Goal: Task Accomplishment & Management: Use online tool/utility

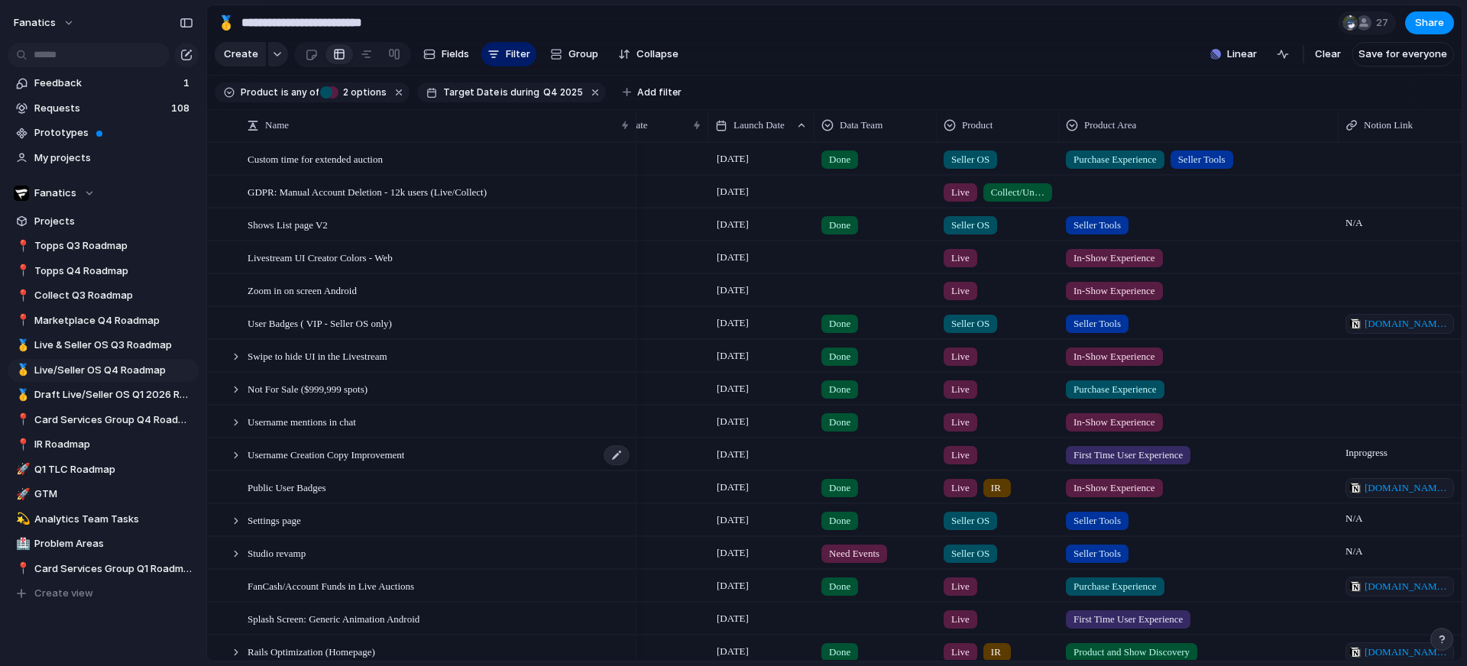
click at [387, 450] on span "Username Creation Copy Improvement" at bounding box center [326, 455] width 157 height 18
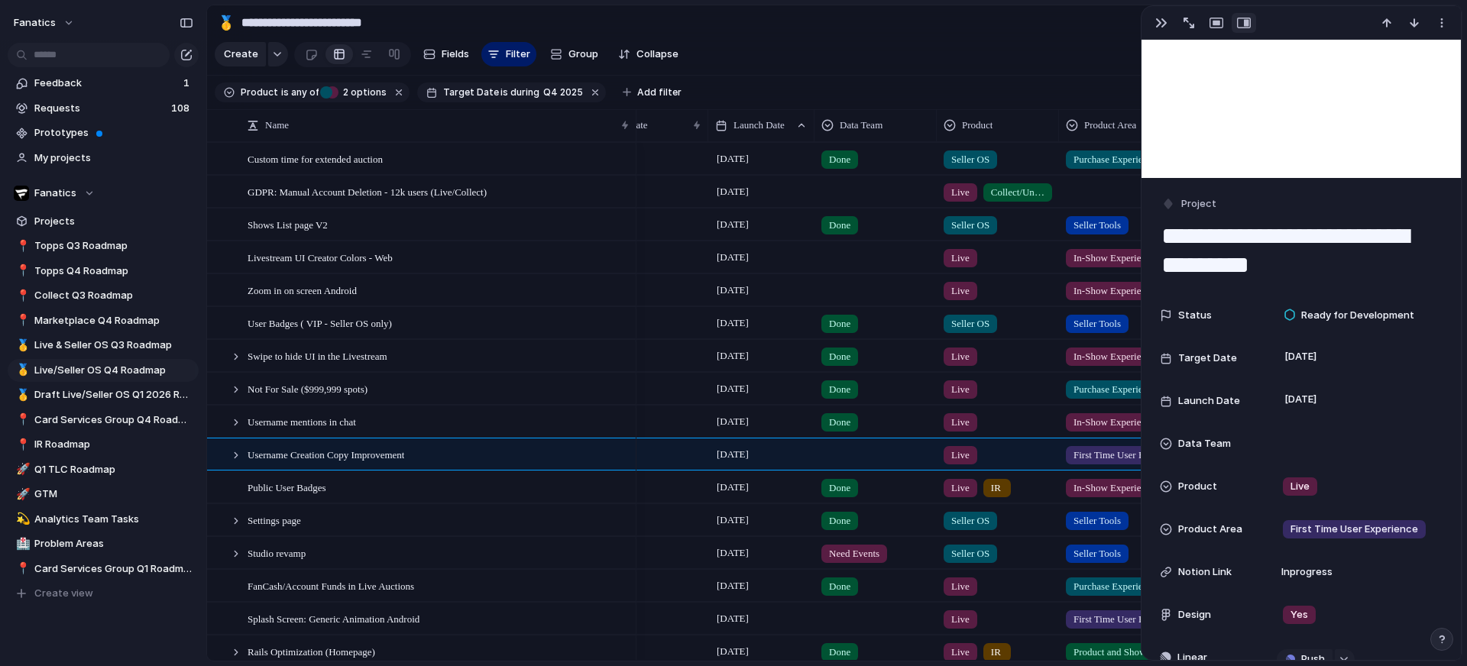
scroll to position [93, 0]
click at [488, 427] on div "Username mentions in chat" at bounding box center [440, 422] width 384 height 31
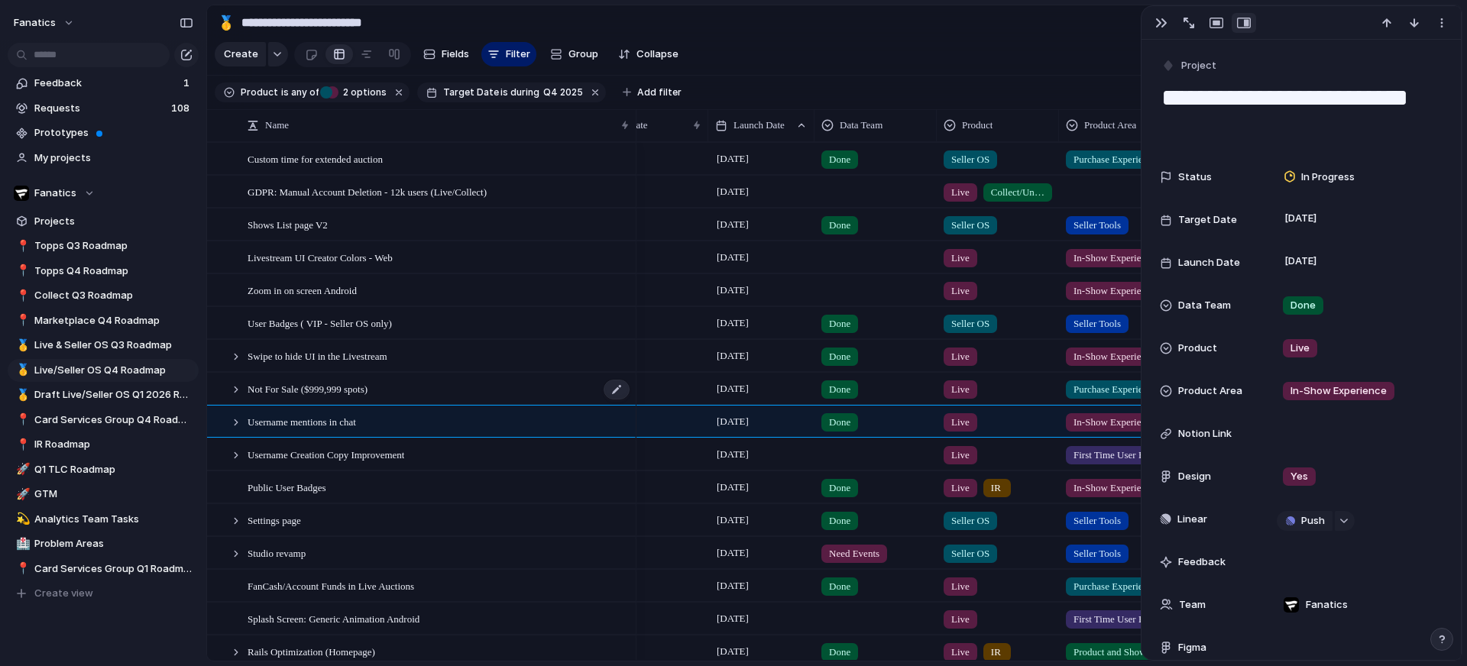
click at [443, 378] on div "Not For Sale ($999,999 spots)" at bounding box center [440, 389] width 384 height 31
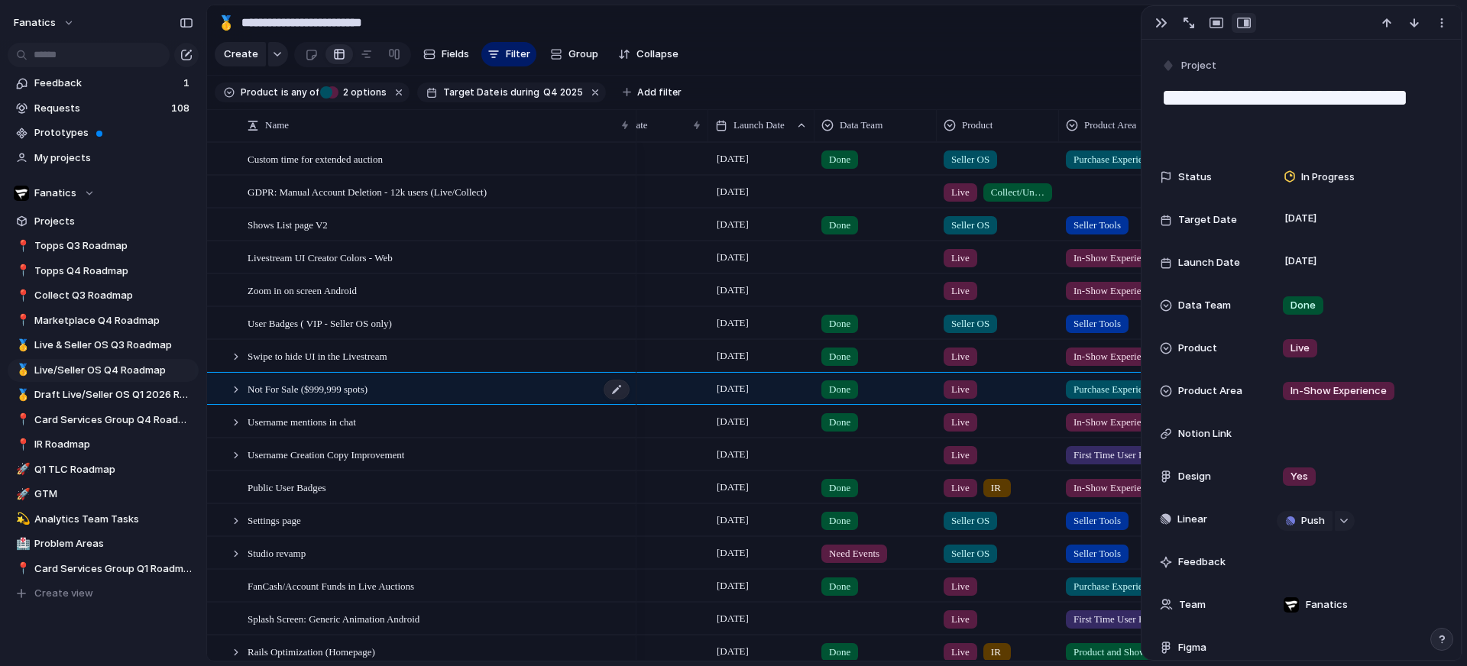
type textarea "**********"
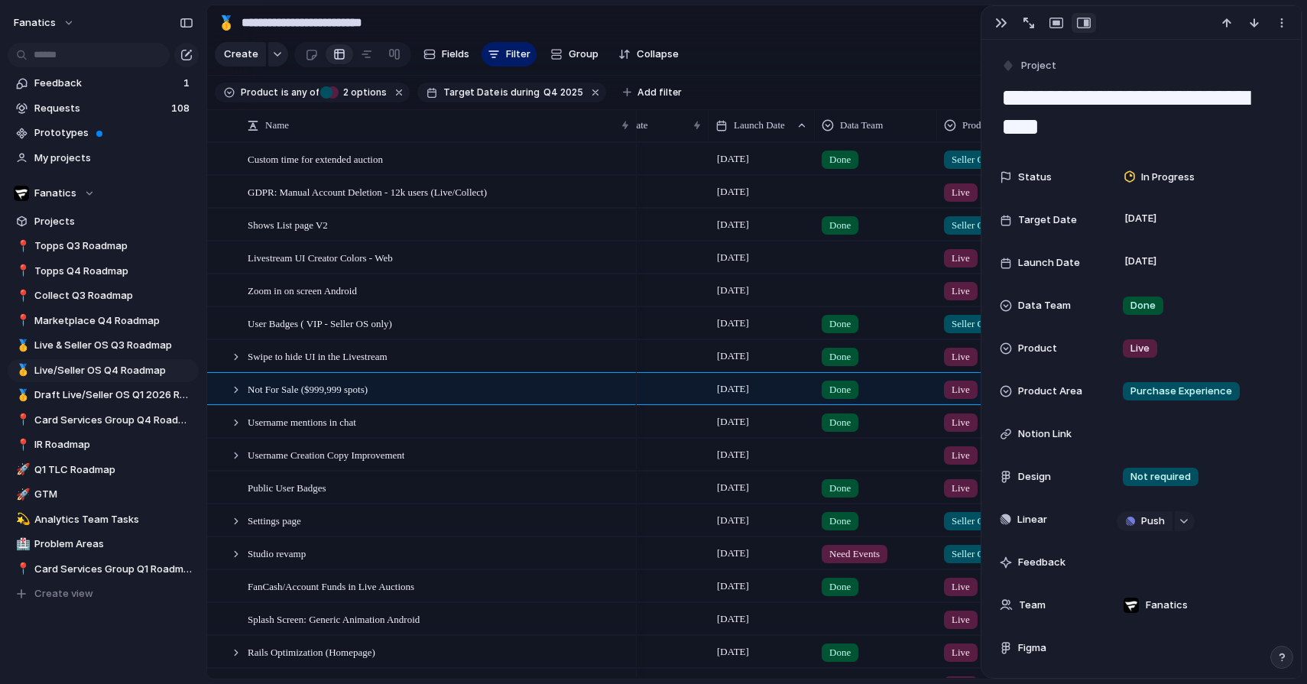
scroll to position [0, 186]
